Goal: Complete application form: Complete application form

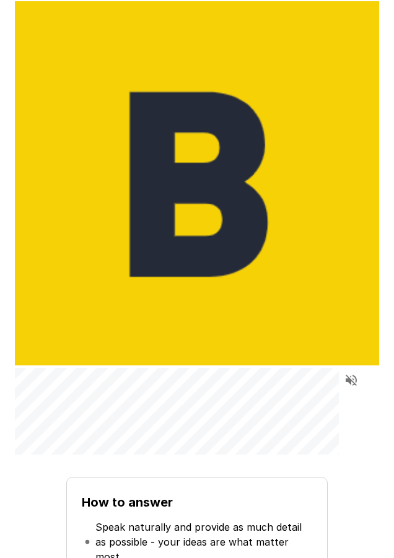
scroll to position [43, 0]
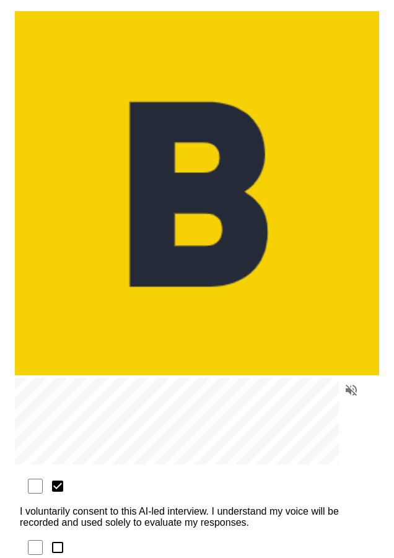
scroll to position [4, 0]
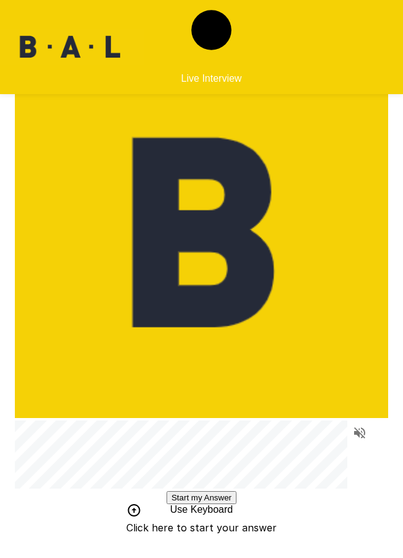
click at [204, 437] on button "Start my Answer" at bounding box center [202, 497] width 70 height 13
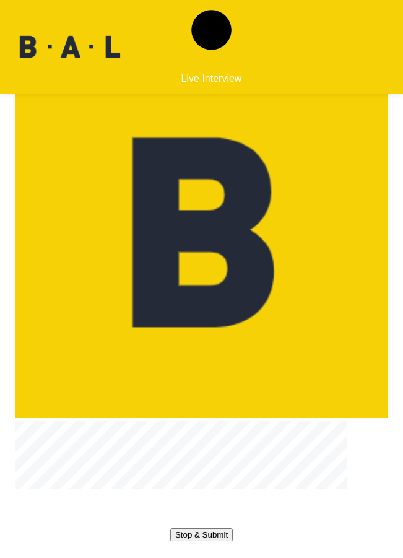
click at [190, 437] on button "Stop & Submit" at bounding box center [201, 535] width 63 height 13
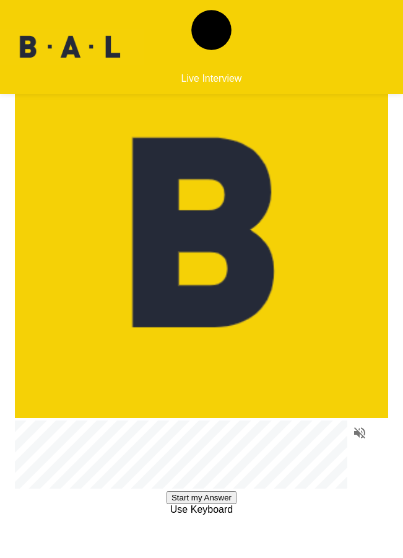
click at [200, 437] on button "Start my Answer" at bounding box center [202, 497] width 70 height 13
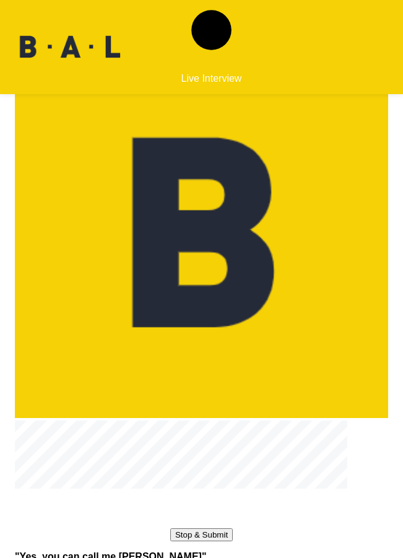
click at [204, 437] on button "Stop & Submit" at bounding box center [201, 535] width 63 height 13
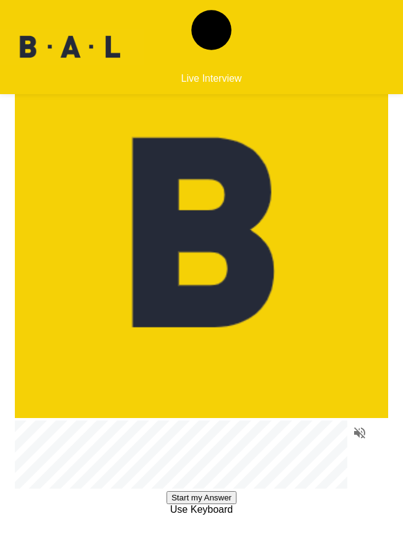
click at [202, 437] on button "Start my Answer" at bounding box center [202, 497] width 70 height 13
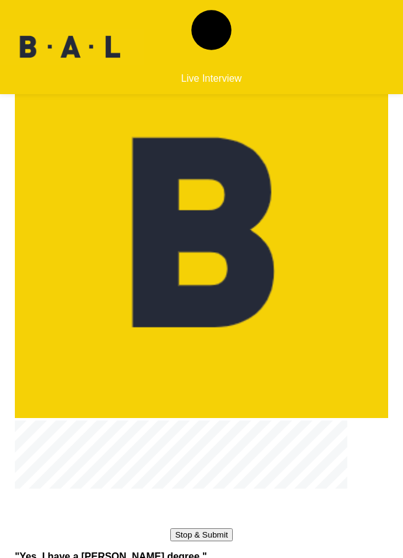
click at [194, 437] on button "Stop & Submit" at bounding box center [201, 535] width 63 height 13
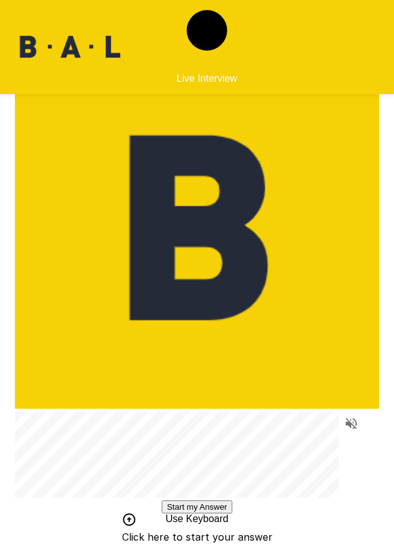
click at [188, 437] on button "Start my Answer" at bounding box center [197, 507] width 70 height 13
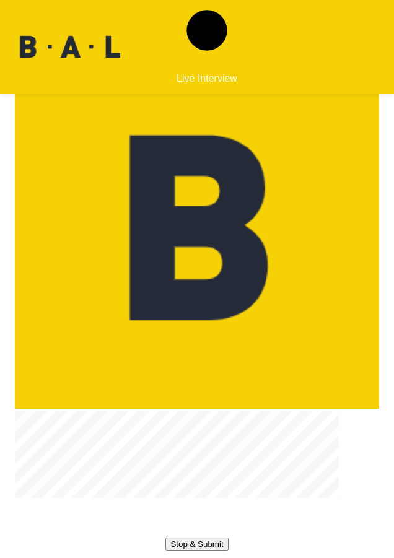
click at [207, 437] on button "Stop & Submit" at bounding box center [196, 544] width 63 height 13
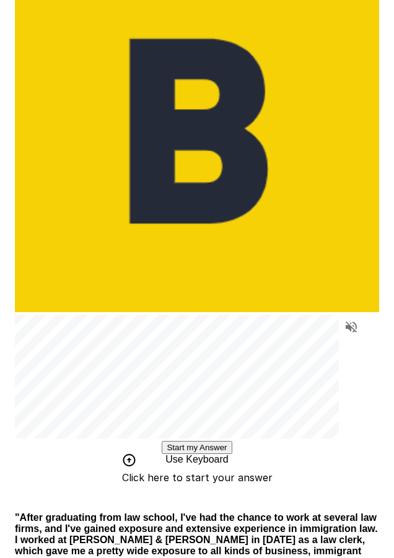
scroll to position [89, 0]
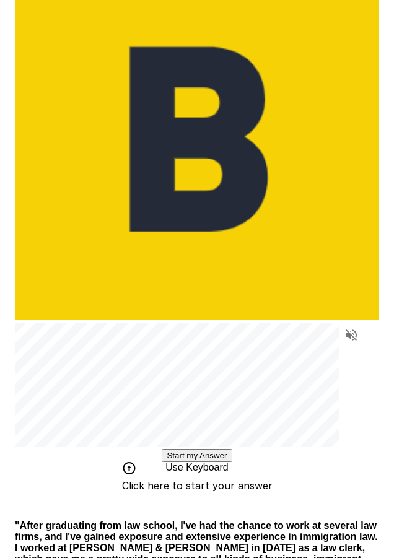
click at [213, 437] on button "Start my Answer" at bounding box center [197, 455] width 70 height 13
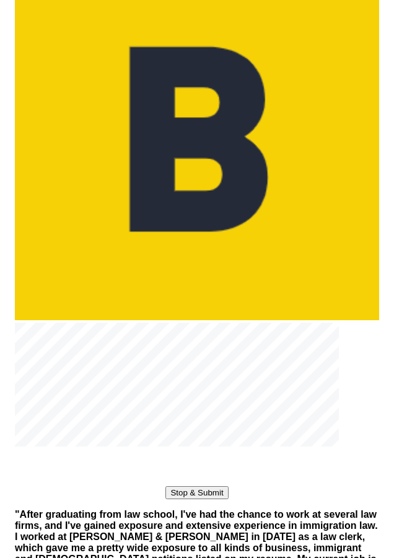
click at [198, 437] on button "Stop & Submit" at bounding box center [196, 492] width 63 height 13
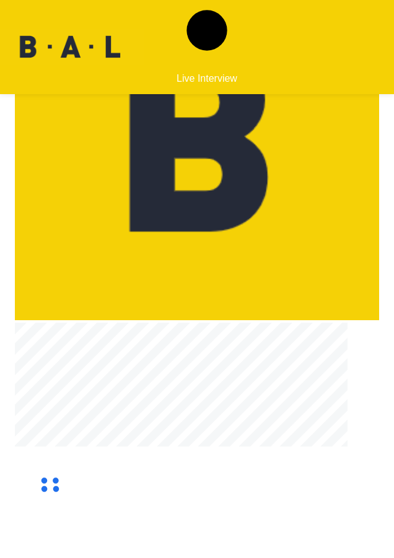
scroll to position [0, 0]
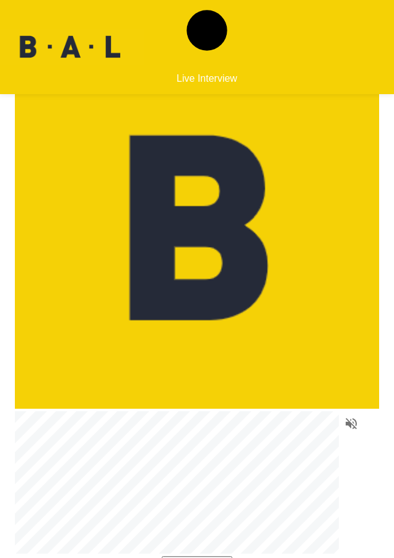
click at [173, 437] on button "Start my Answer" at bounding box center [197, 562] width 70 height 13
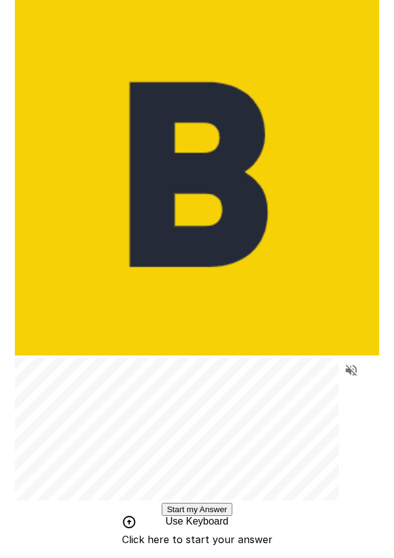
scroll to position [48, 0]
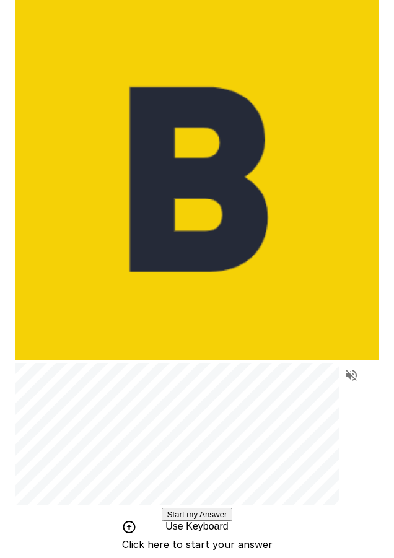
click at [182, 437] on button "Start my Answer" at bounding box center [197, 514] width 70 height 13
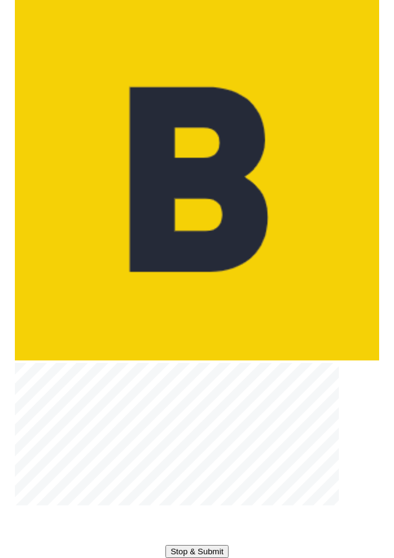
click at [203, 437] on button "Stop & Submit" at bounding box center [196, 551] width 63 height 13
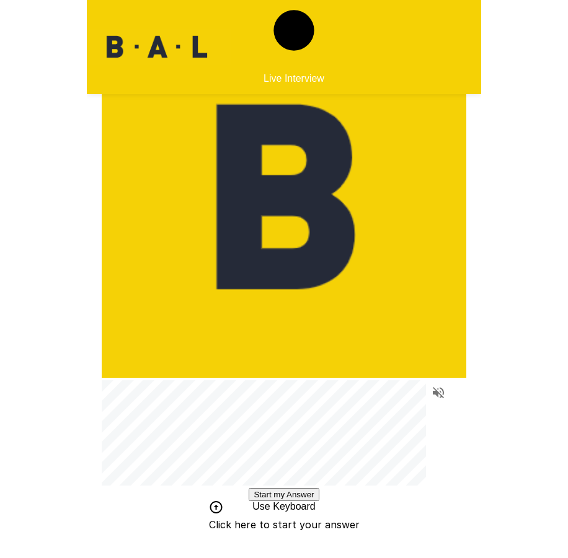
scroll to position [0, 0]
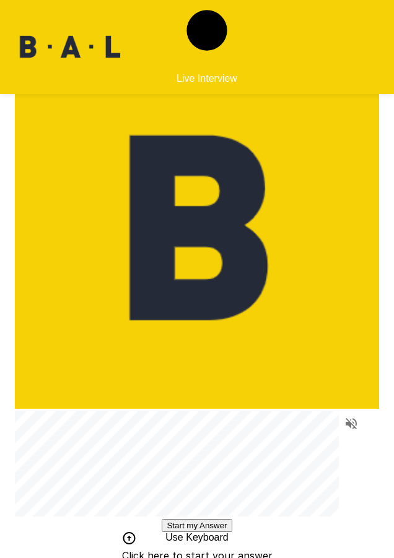
click at [193, 437] on button "Start my Answer" at bounding box center [197, 525] width 70 height 13
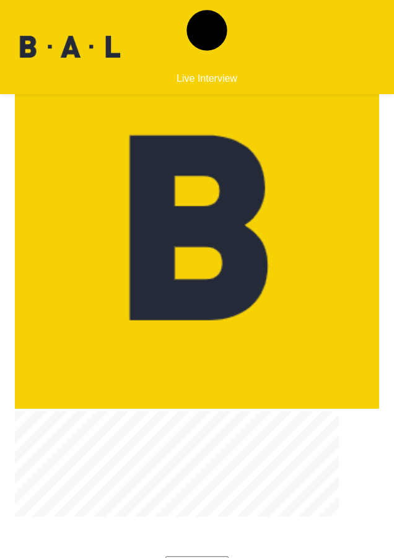
click at [205, 437] on button "Stop & Submit" at bounding box center [196, 562] width 63 height 13
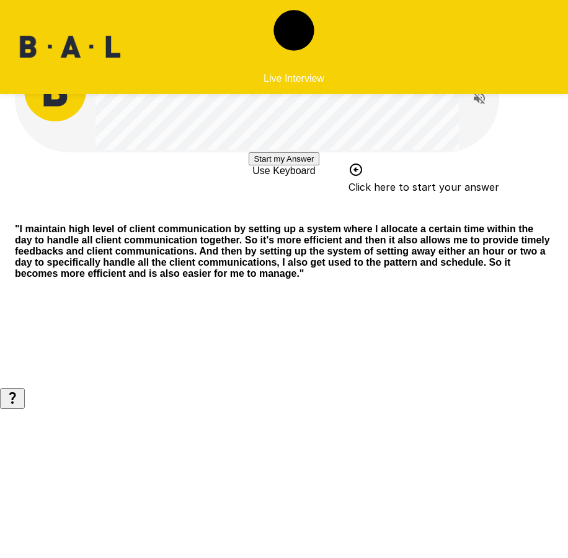
click at [294, 165] on button "Start my Answer" at bounding box center [283, 158] width 70 height 13
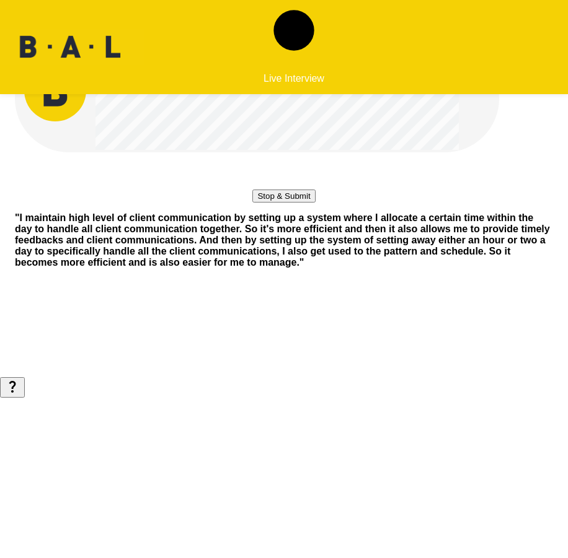
click at [287, 203] on button "Stop & Submit" at bounding box center [283, 196] width 63 height 13
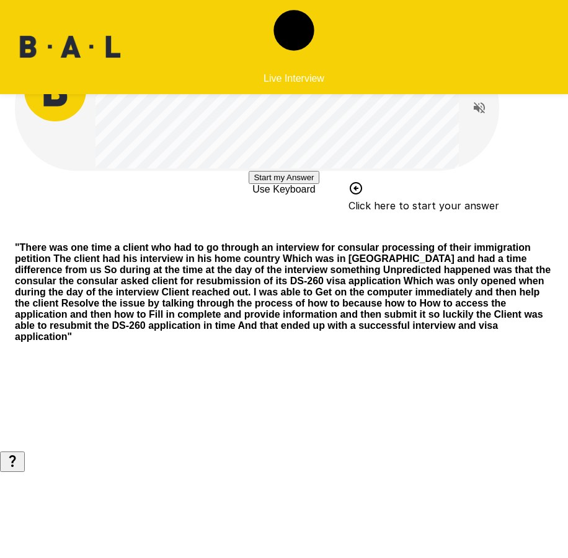
click at [286, 184] on button "Start my Answer" at bounding box center [283, 177] width 70 height 13
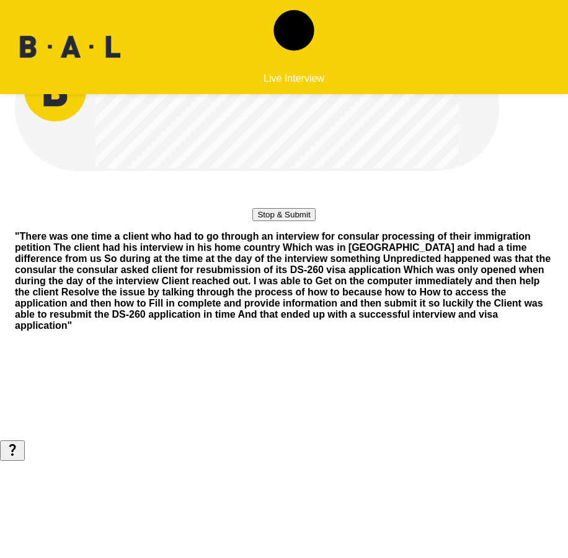
click at [258, 221] on button "Stop & Submit" at bounding box center [283, 214] width 63 height 13
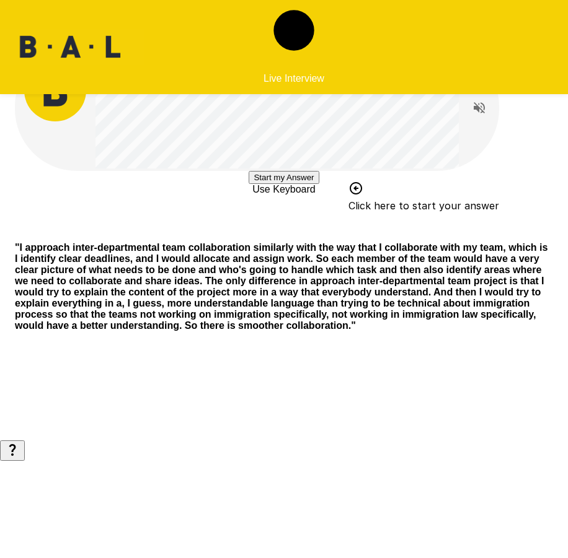
click at [252, 184] on button "Start my Answer" at bounding box center [283, 177] width 70 height 13
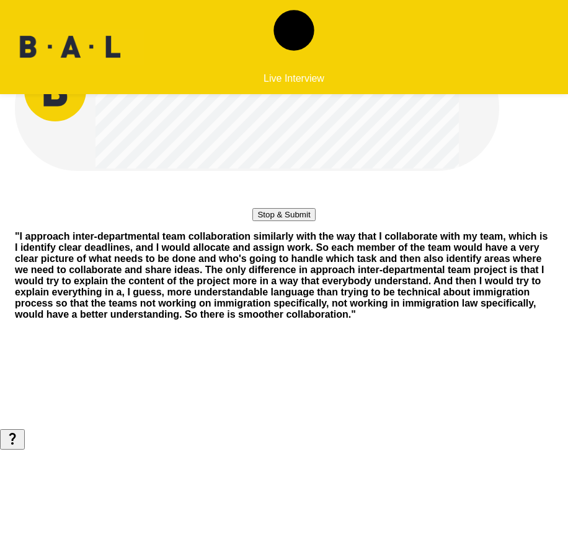
click at [279, 221] on button "Stop & Submit" at bounding box center [283, 214] width 63 height 13
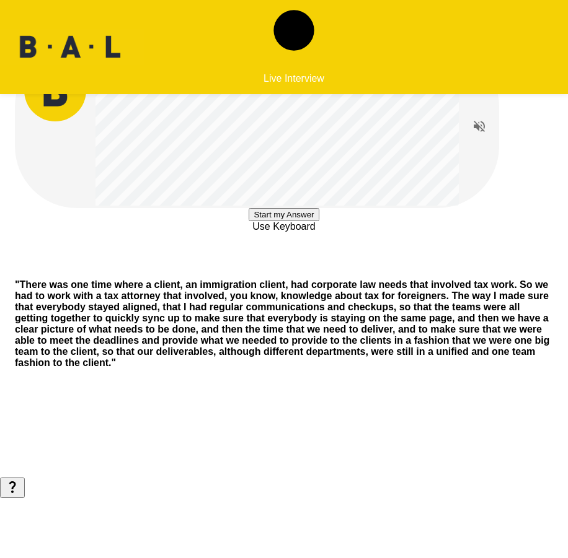
click at [248, 221] on button "Start my Answer" at bounding box center [283, 214] width 70 height 13
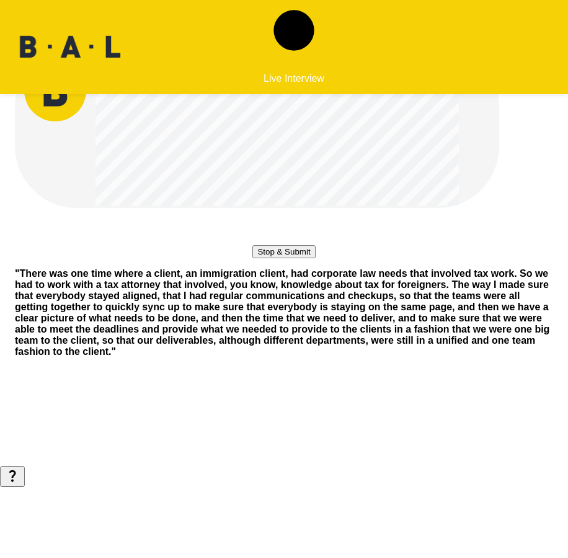
click at [252, 258] on button "Stop & Submit" at bounding box center [283, 251] width 63 height 13
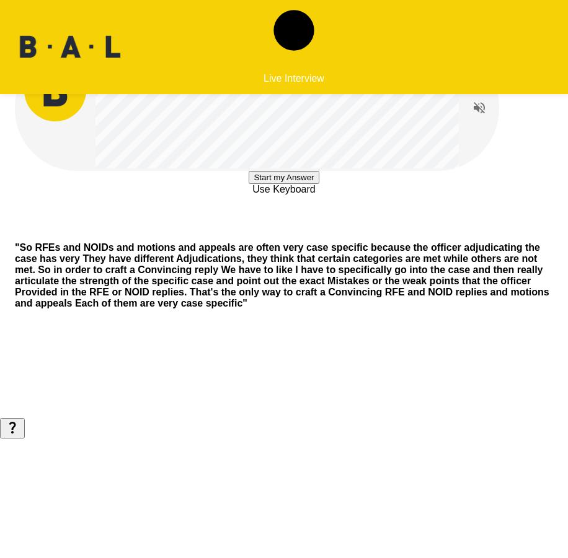
click at [301, 184] on button "Start my Answer" at bounding box center [283, 177] width 70 height 13
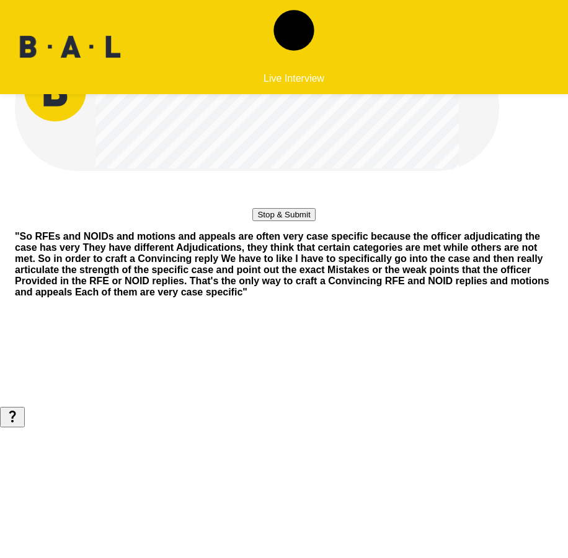
click at [278, 221] on button "Stop & Submit" at bounding box center [283, 214] width 63 height 13
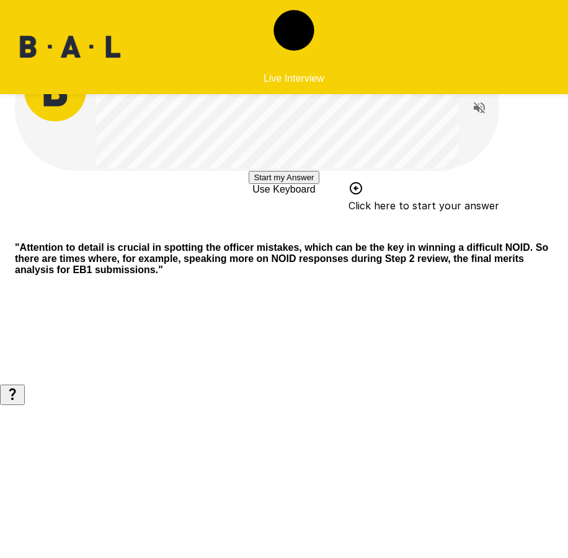
click at [248, 184] on button "Start my Answer" at bounding box center [283, 177] width 70 height 13
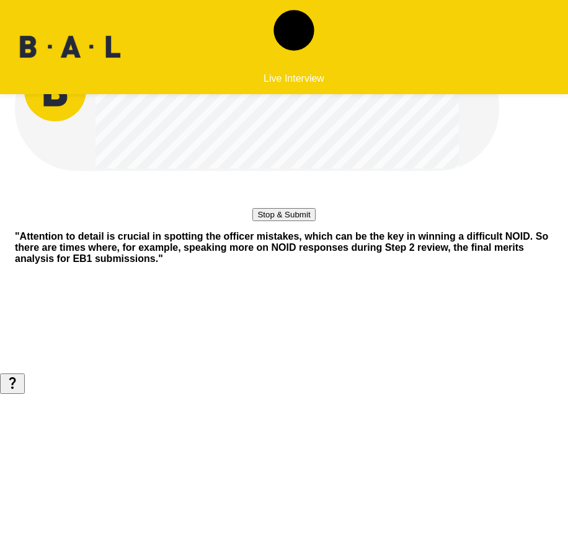
click at [315, 221] on button "Stop & Submit" at bounding box center [283, 214] width 63 height 13
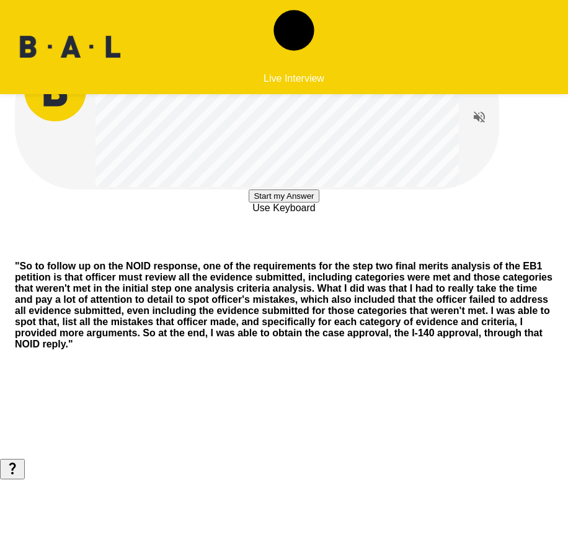
click at [295, 203] on button "Start my Answer" at bounding box center [283, 196] width 70 height 13
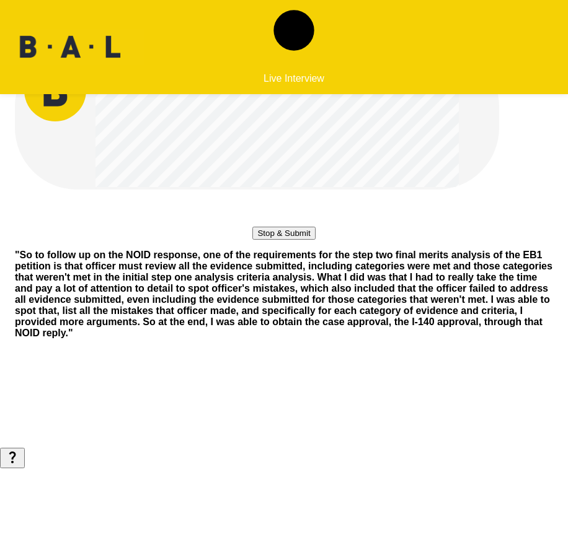
click at [285, 240] on button "Stop & Submit" at bounding box center [283, 233] width 63 height 13
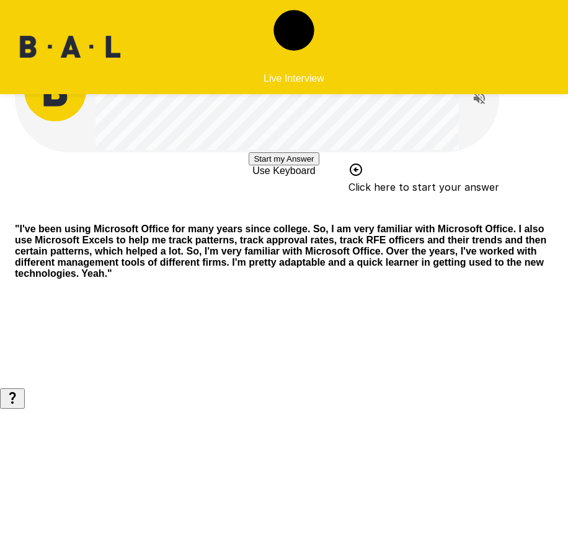
click at [248, 165] on button "Start my Answer" at bounding box center [283, 158] width 70 height 13
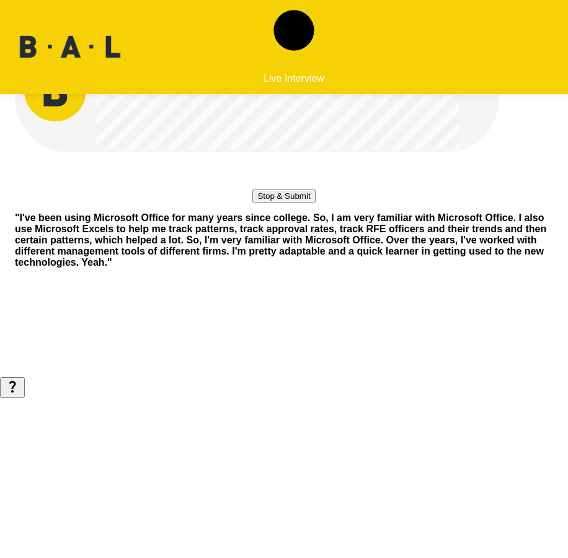
click at [296, 203] on button "Stop & Submit" at bounding box center [283, 196] width 63 height 13
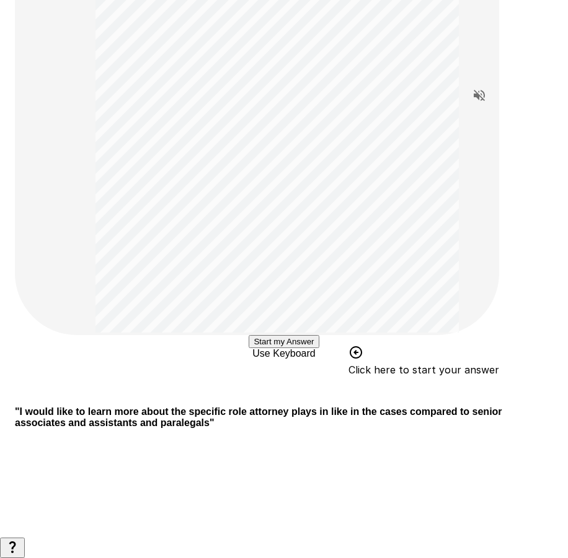
scroll to position [280, 0]
click at [262, 348] on button "Start my Answer" at bounding box center [283, 341] width 70 height 13
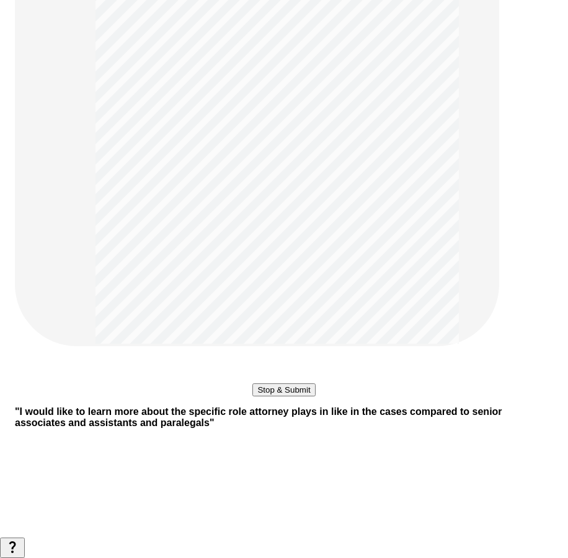
click at [278, 388] on button "Stop & Submit" at bounding box center [283, 390] width 63 height 13
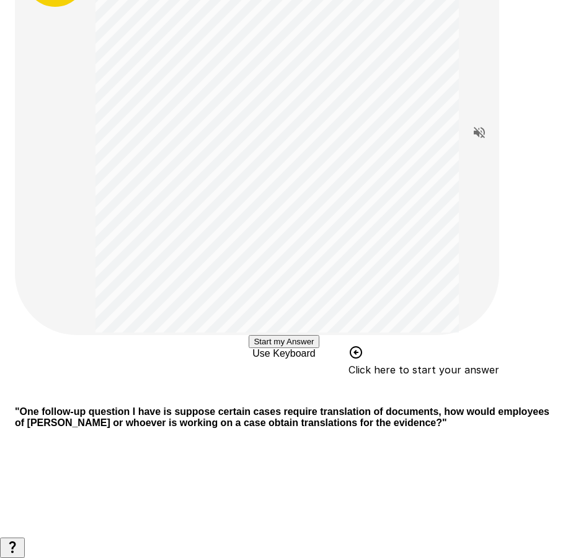
scroll to position [284, 0]
click at [302, 335] on button "Start my Answer" at bounding box center [283, 341] width 70 height 13
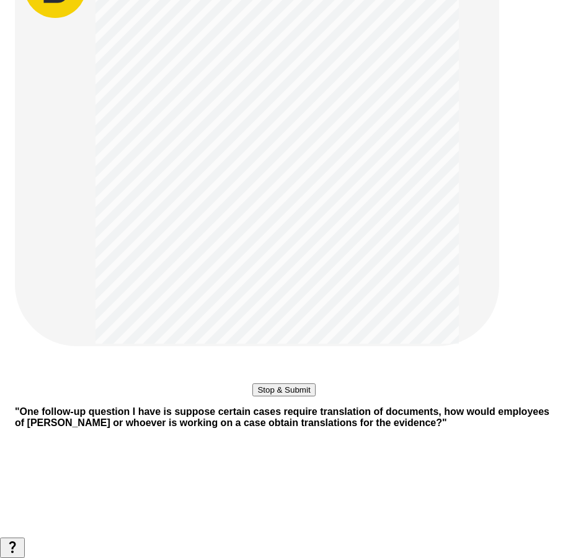
click at [294, 384] on button "Stop & Submit" at bounding box center [283, 390] width 63 height 13
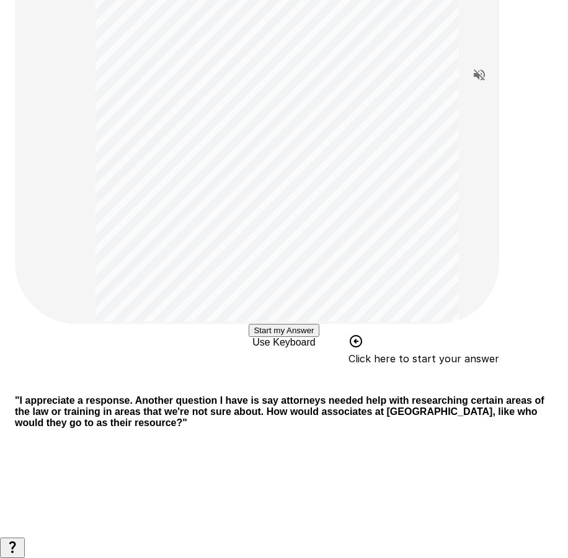
scroll to position [392, 0]
click at [319, 324] on button "Start my Answer" at bounding box center [283, 330] width 70 height 13
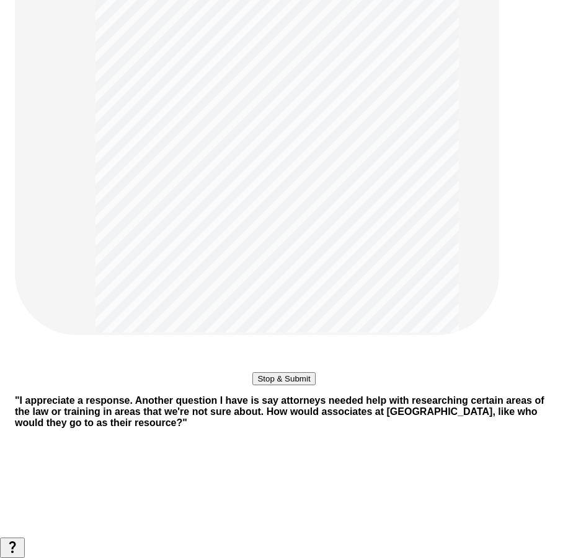
click at [288, 372] on button "Stop & Submit" at bounding box center [283, 378] width 63 height 13
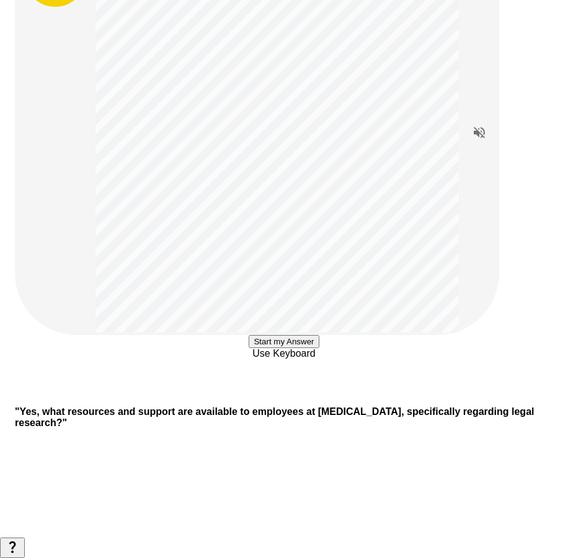
scroll to position [270, 0]
click at [299, 335] on button "Start my Answer" at bounding box center [283, 341] width 70 height 13
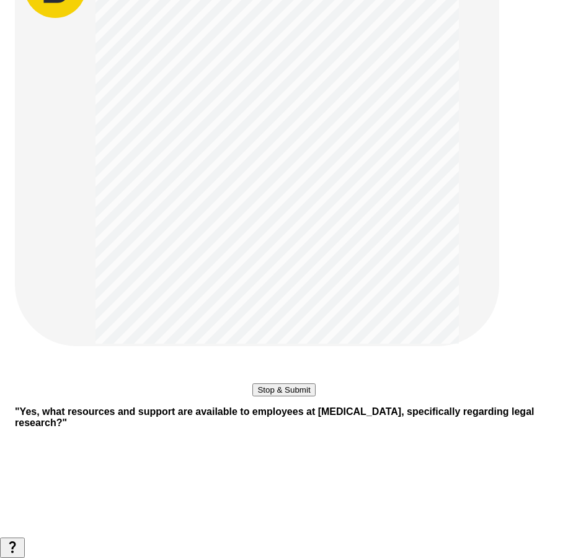
click at [299, 384] on button "Stop & Submit" at bounding box center [283, 390] width 63 height 13
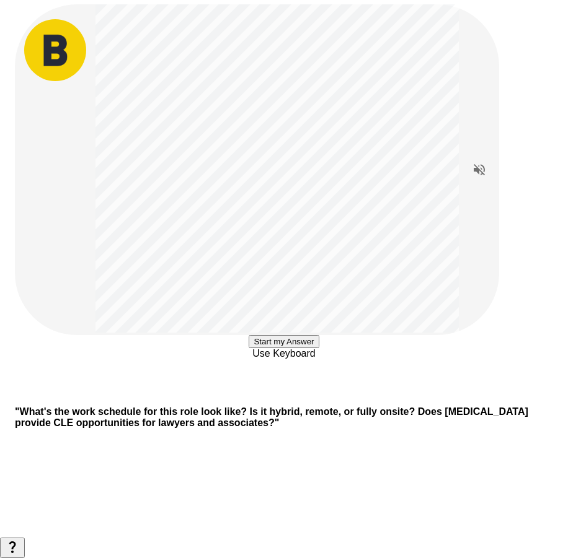
scroll to position [195, 0]
click at [319, 335] on button "Start my Answer" at bounding box center [283, 341] width 70 height 13
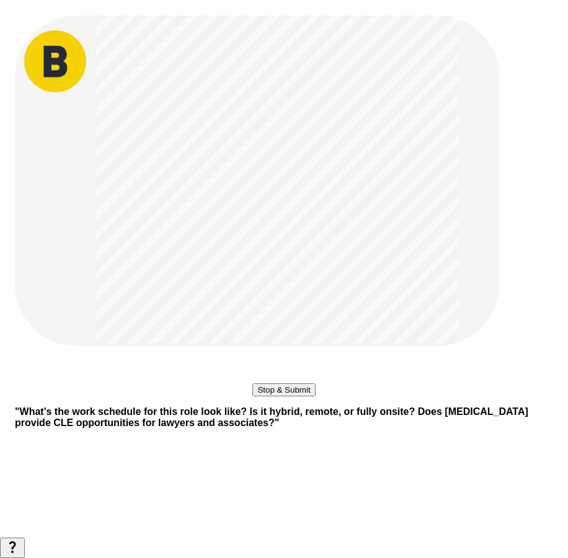
click at [290, 384] on button "Stop & Submit" at bounding box center [283, 390] width 63 height 13
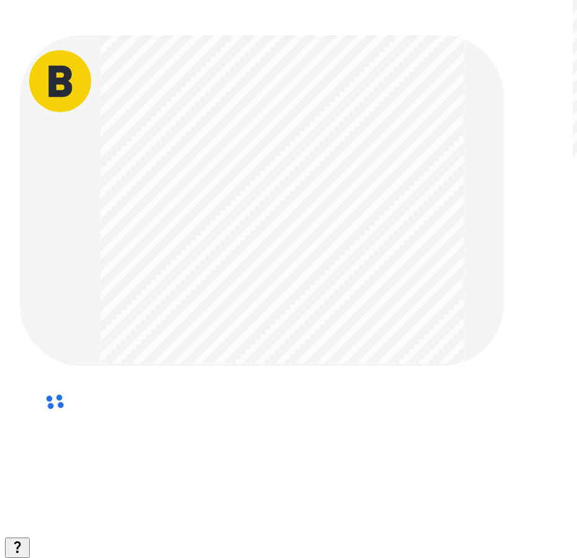
scroll to position [0, 0]
